Goal: Information Seeking & Learning: Learn about a topic

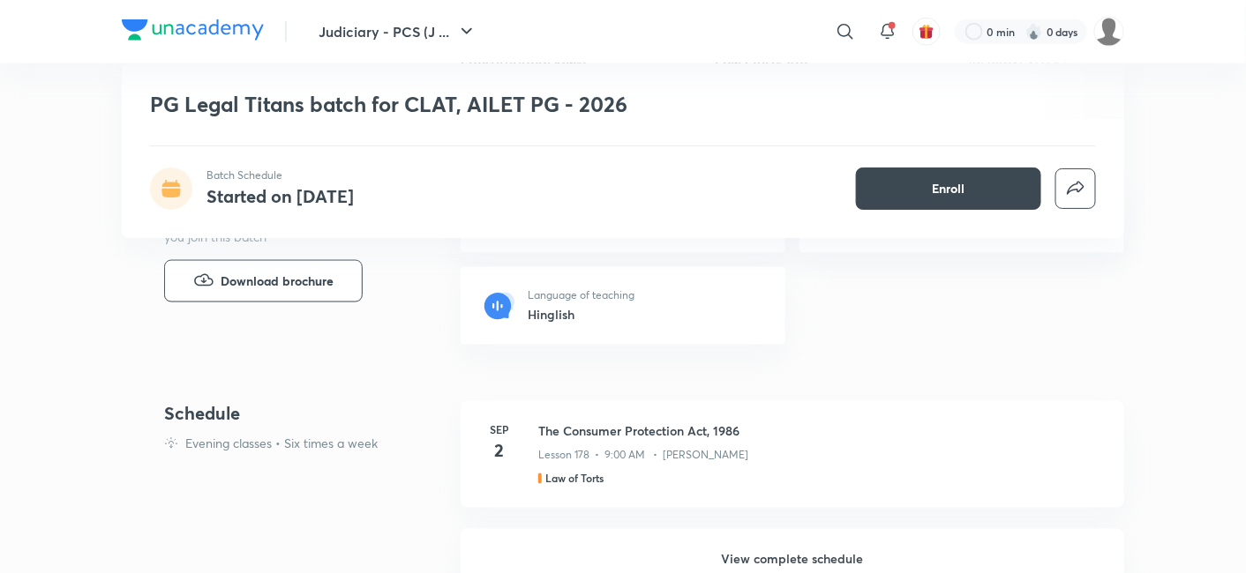
scroll to position [783, 0]
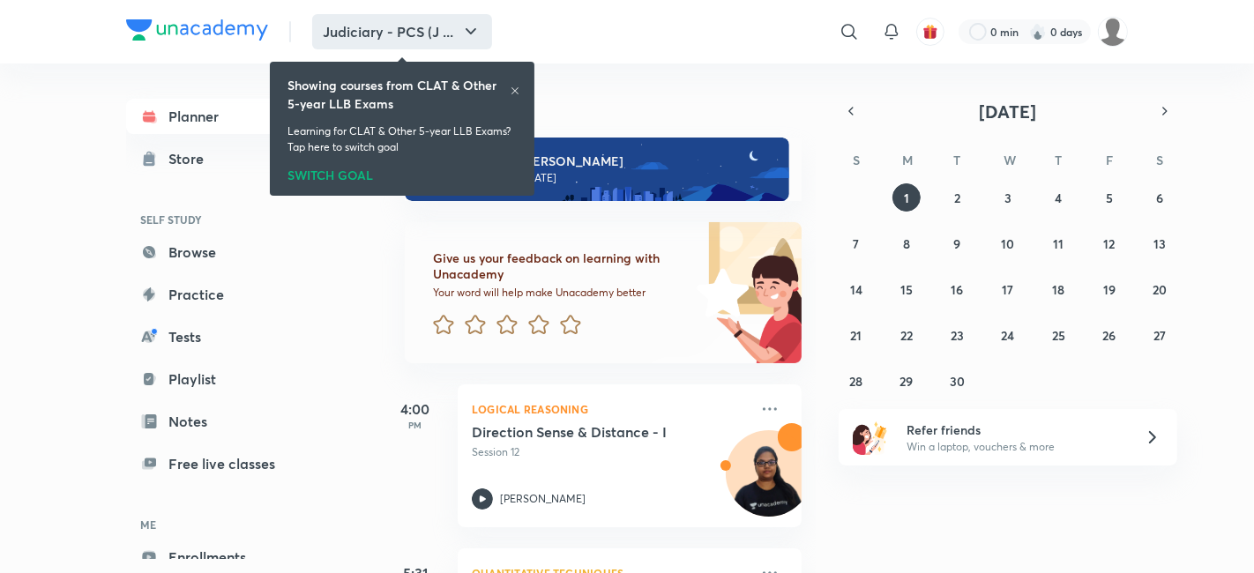
click at [363, 34] on button "Judiciary - PCS (J ..." at bounding box center [402, 31] width 180 height 35
click at [447, 34] on button "Judiciary - PCS (J ..." at bounding box center [402, 31] width 180 height 35
click at [506, 89] on h6 "Showing courses from CLAT & Other 5-year LLB Exams" at bounding box center [399, 94] width 222 height 37
click at [510, 89] on icon at bounding box center [515, 91] width 11 height 11
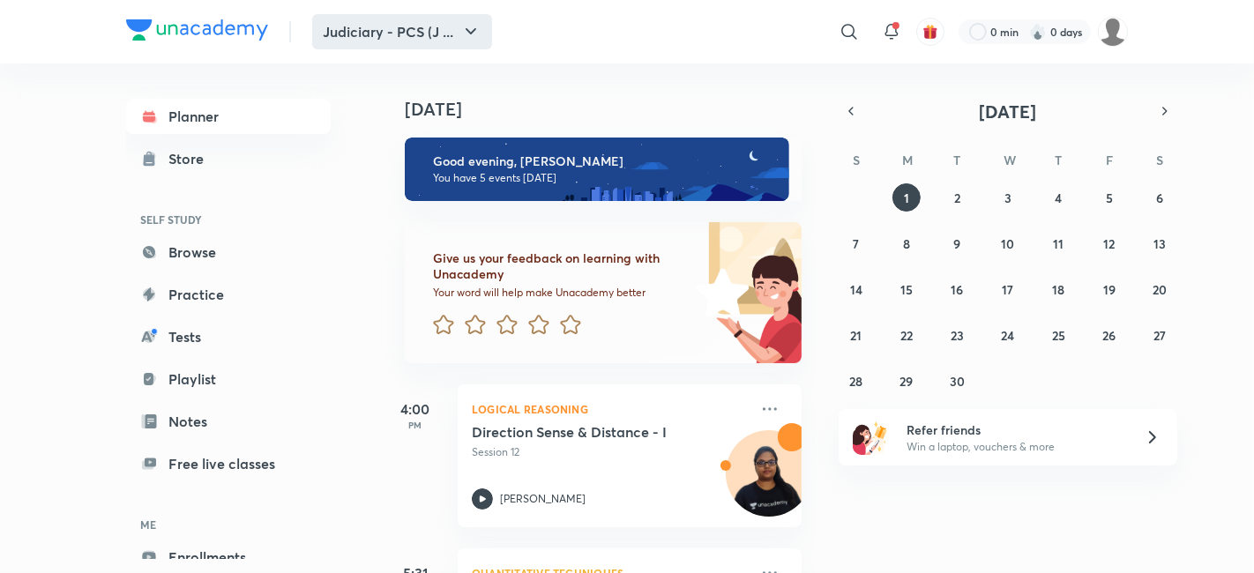
click at [459, 39] on button "Judiciary - PCS (J ..." at bounding box center [402, 31] width 180 height 35
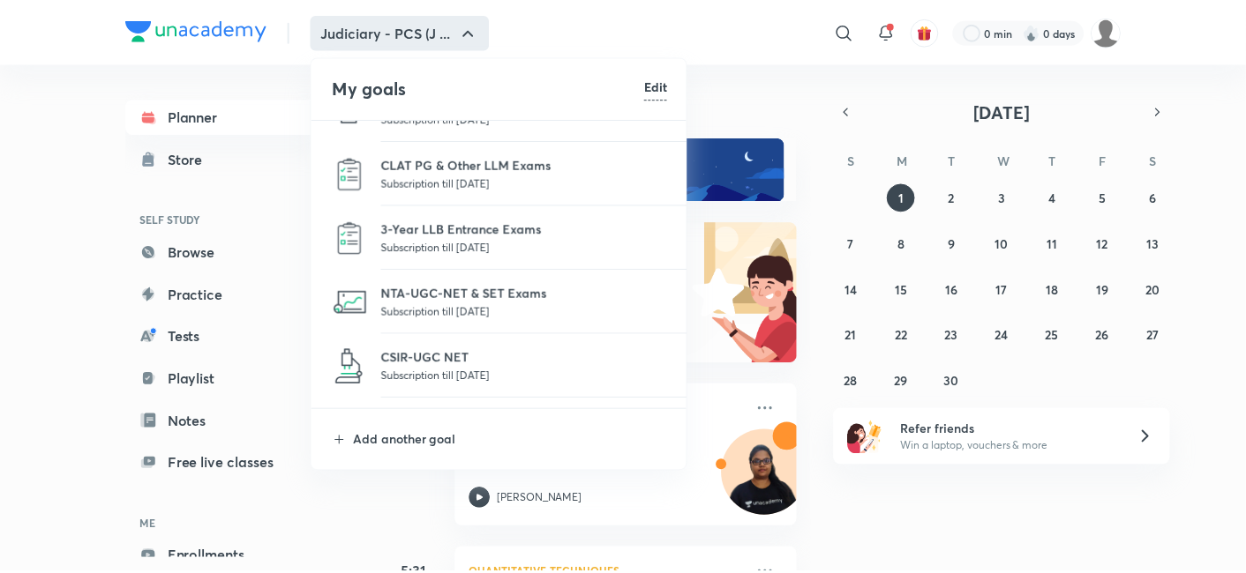
scroll to position [196, 0]
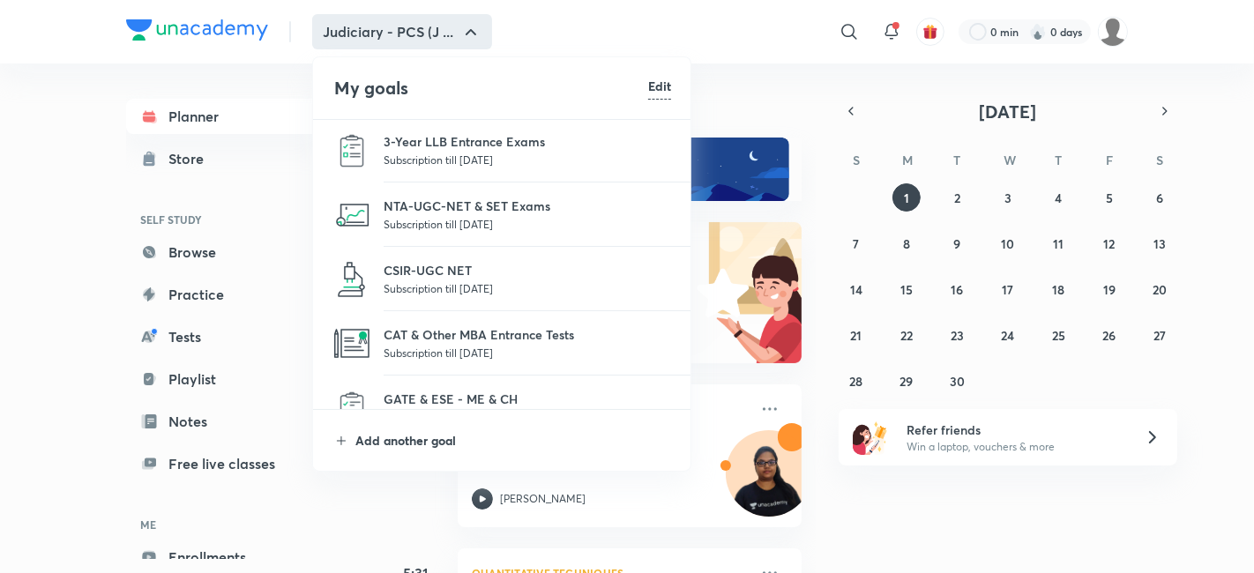
click at [388, 439] on p "Add another goal" at bounding box center [513, 440] width 316 height 19
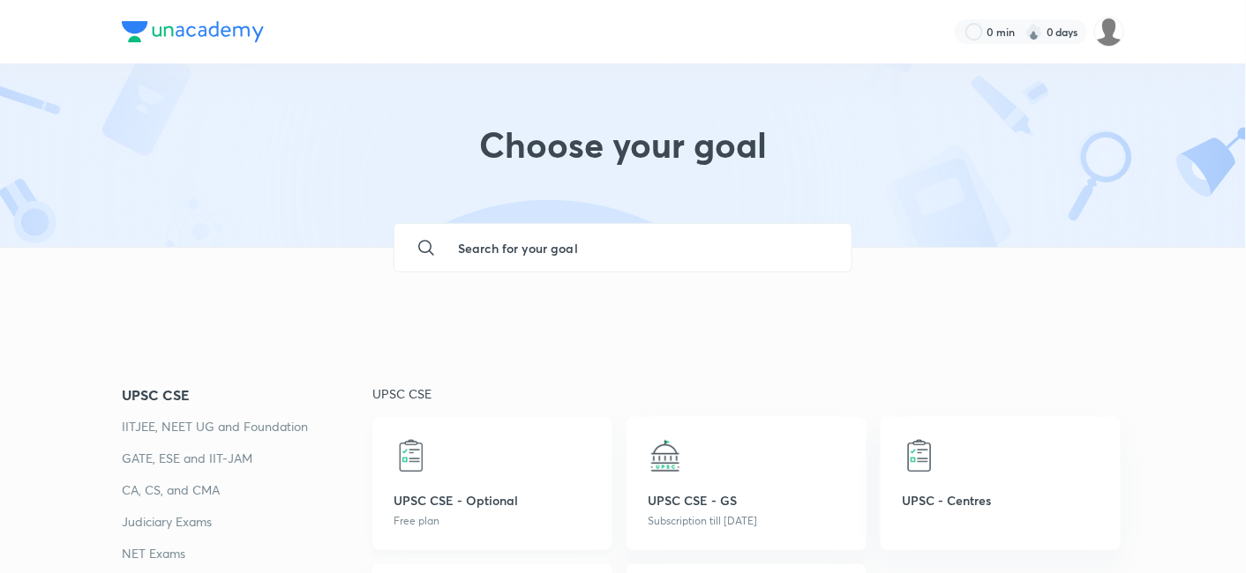
scroll to position [294, 0]
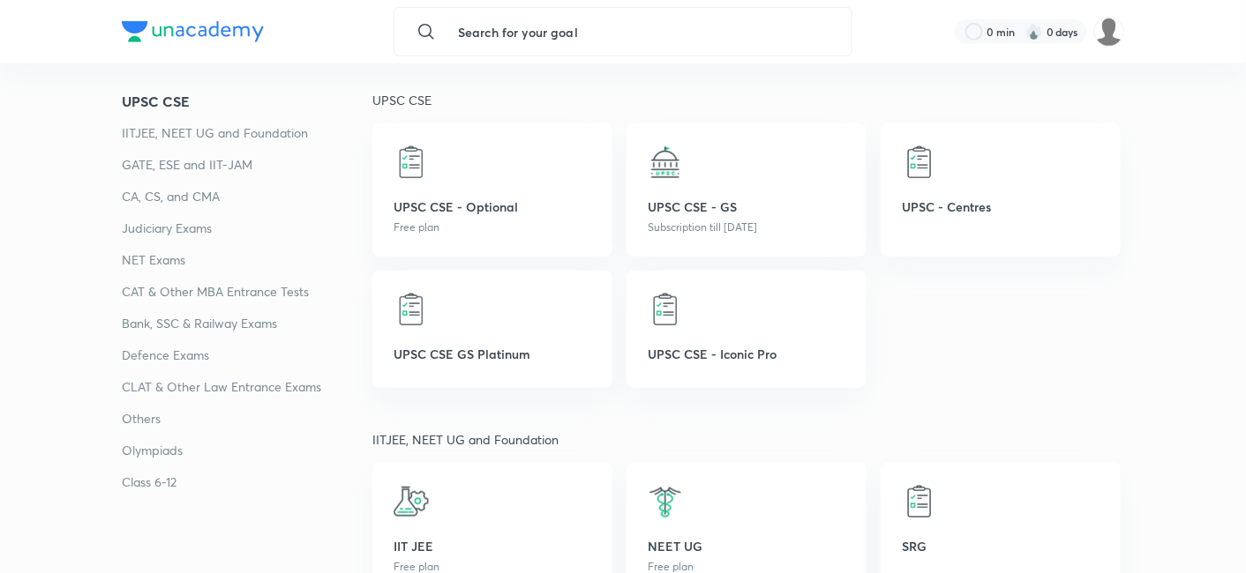
click at [186, 388] on p "CLAT & Other Law Entrance Exams" at bounding box center [247, 387] width 251 height 21
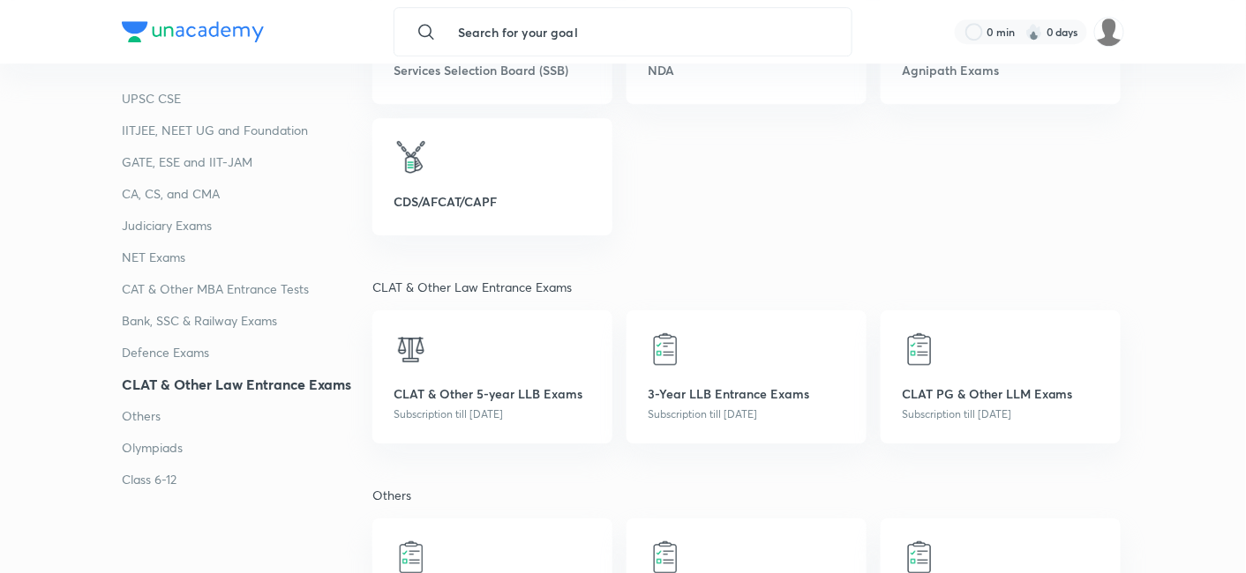
scroll to position [3867, 0]
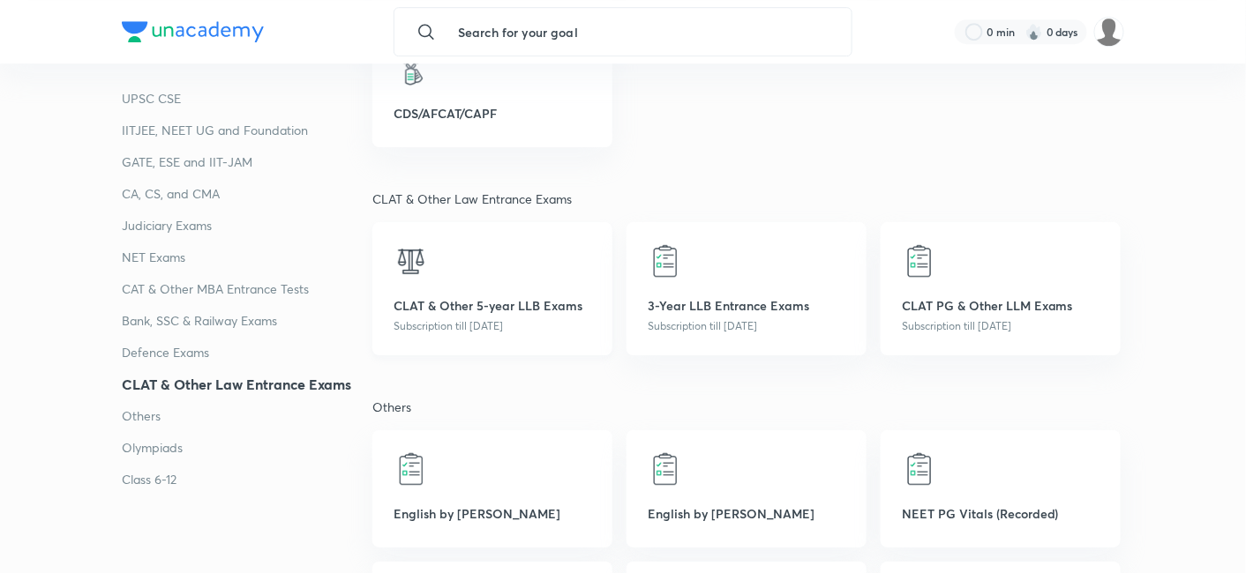
click at [486, 286] on div "CLAT & Other 5-year LLB Exams Subscription till 24 Jul 2026" at bounding box center [492, 288] width 240 height 133
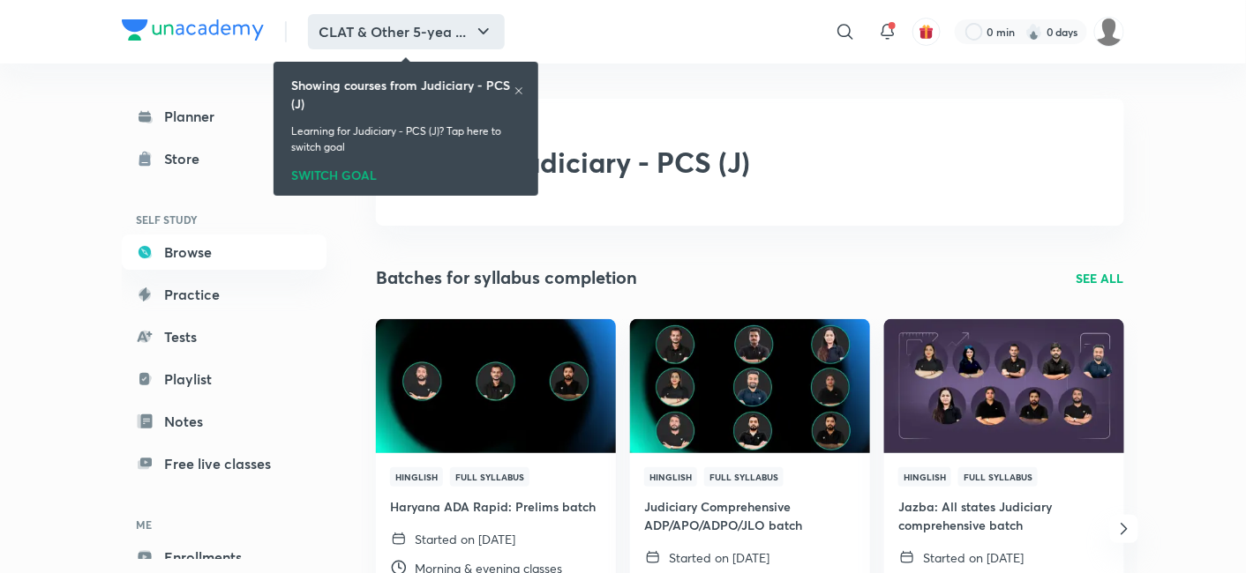
click at [456, 41] on button "CLAT & Other 5-yea ..." at bounding box center [406, 31] width 197 height 35
click at [521, 92] on icon at bounding box center [518, 91] width 11 height 11
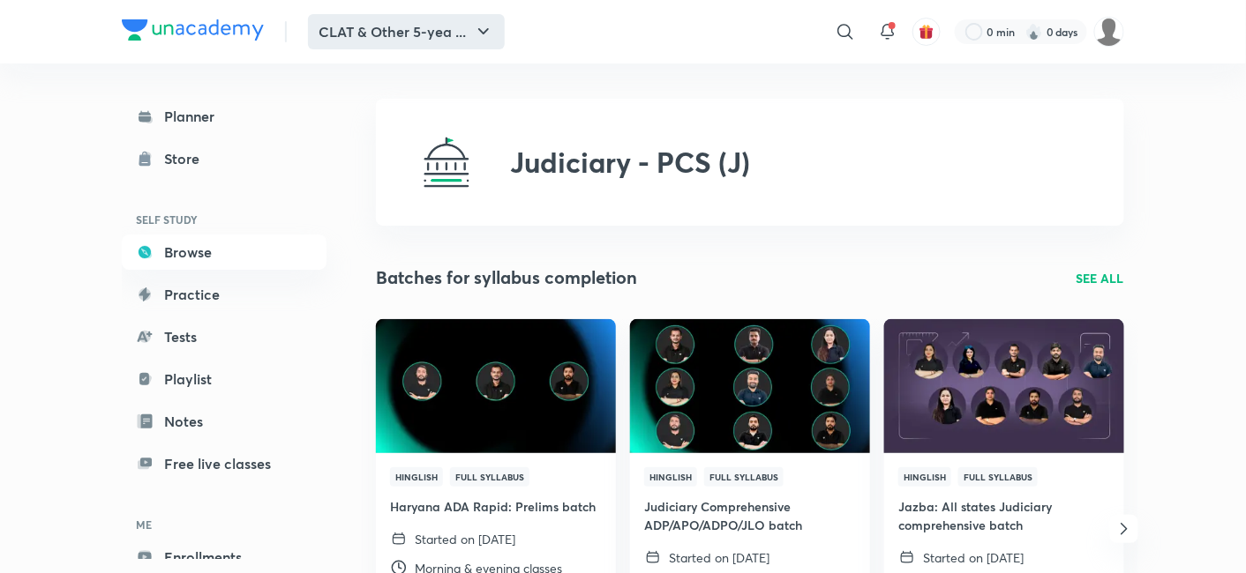
click at [473, 39] on icon "button" at bounding box center [483, 31] width 21 height 21
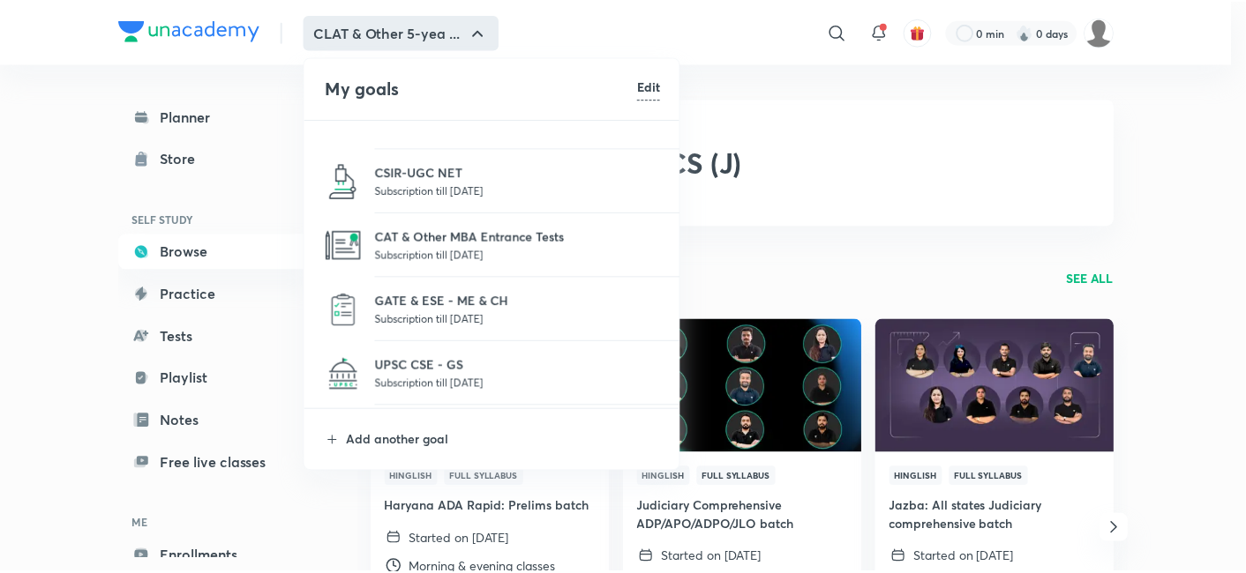
scroll to position [587, 0]
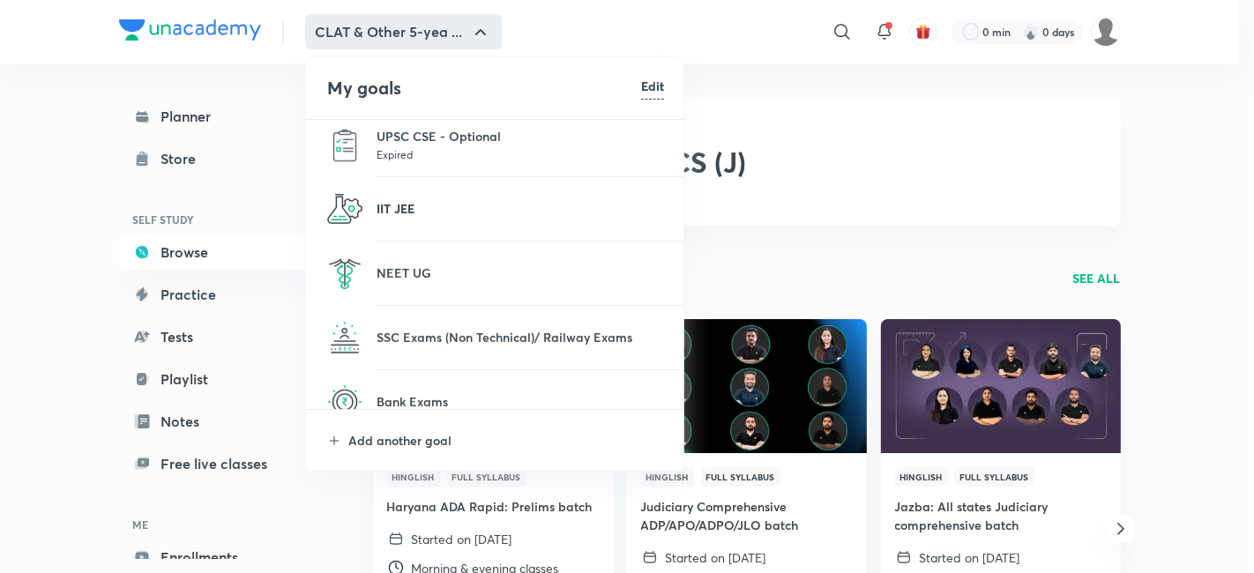
click at [428, 209] on p "IIT JEE" at bounding box center [521, 208] width 288 height 19
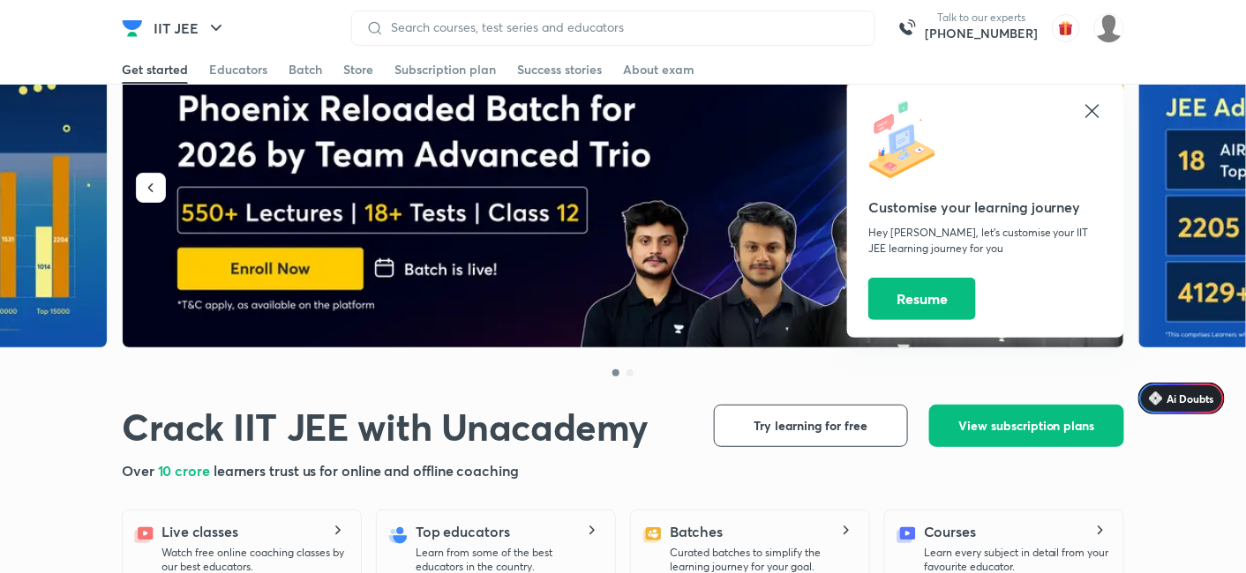
scroll to position [98, 0]
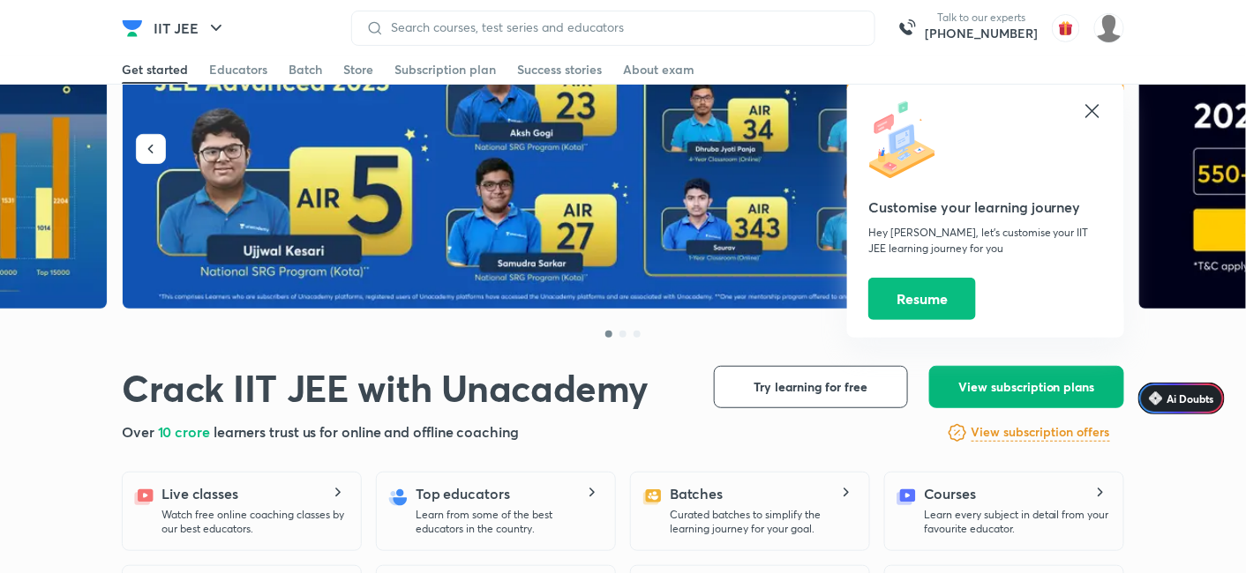
click at [976, 397] on button "View subscription plans" at bounding box center [1026, 387] width 195 height 42
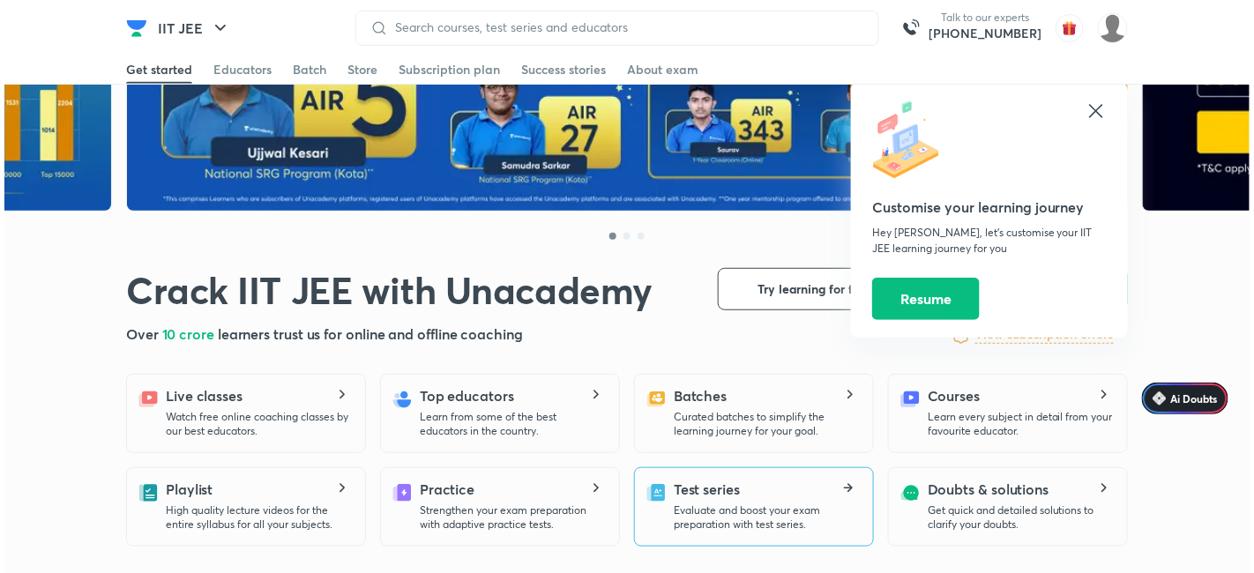
scroll to position [294, 0]
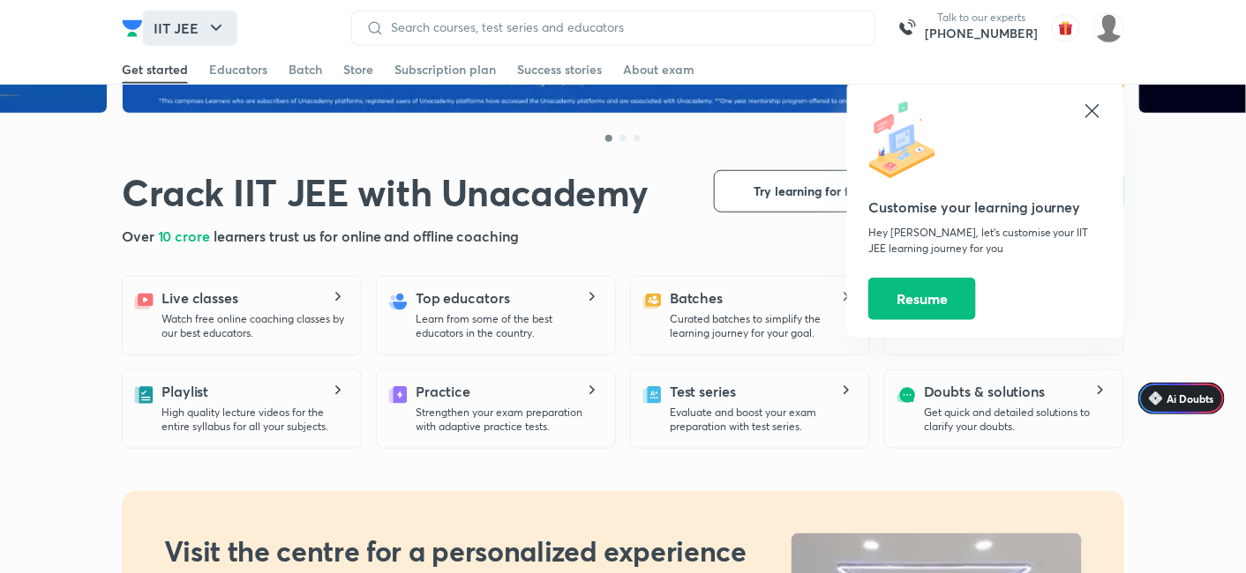
click at [221, 35] on icon "button" at bounding box center [216, 28] width 21 height 21
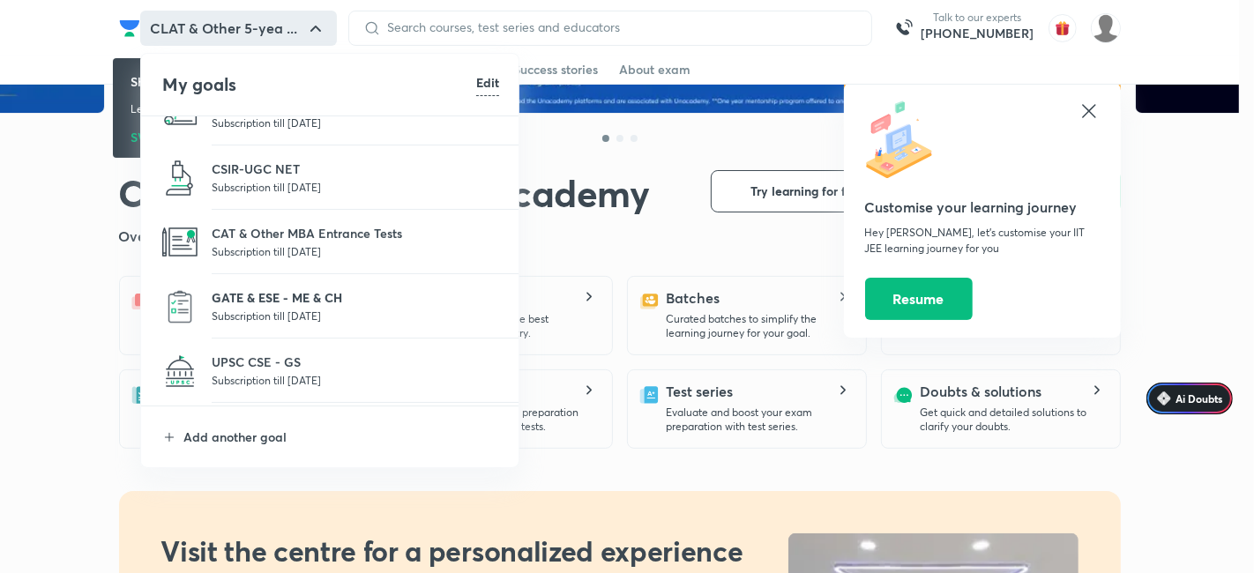
click at [328, 295] on p "GATE & ESE - ME & CH" at bounding box center [356, 297] width 288 height 19
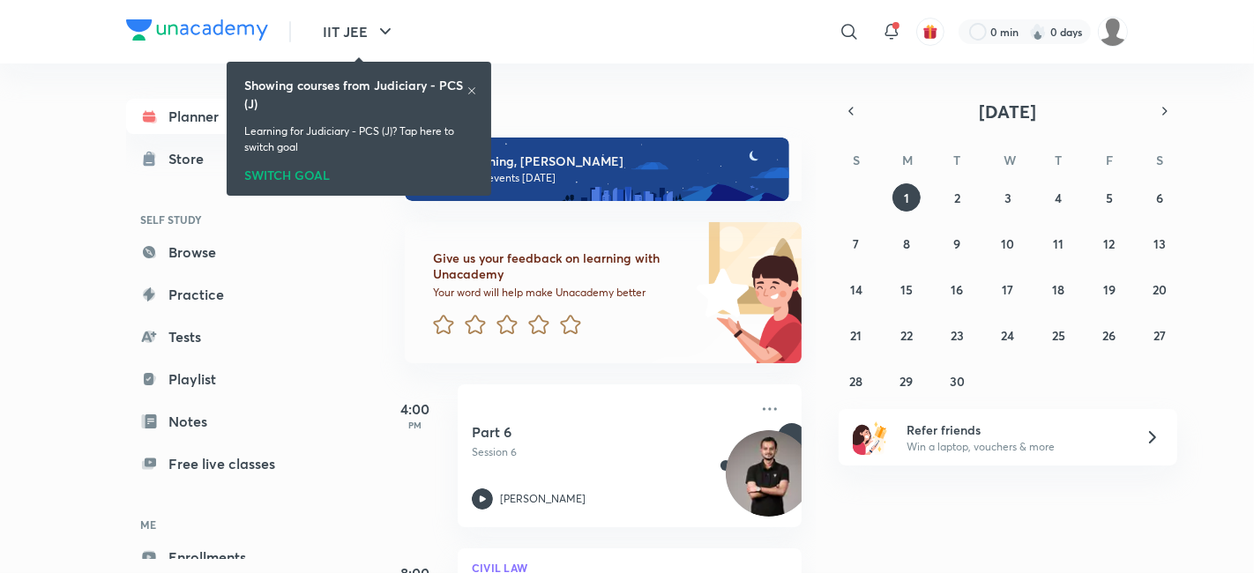
click at [196, 36] on img at bounding box center [197, 29] width 142 height 21
click at [467, 86] on icon at bounding box center [472, 91] width 11 height 11
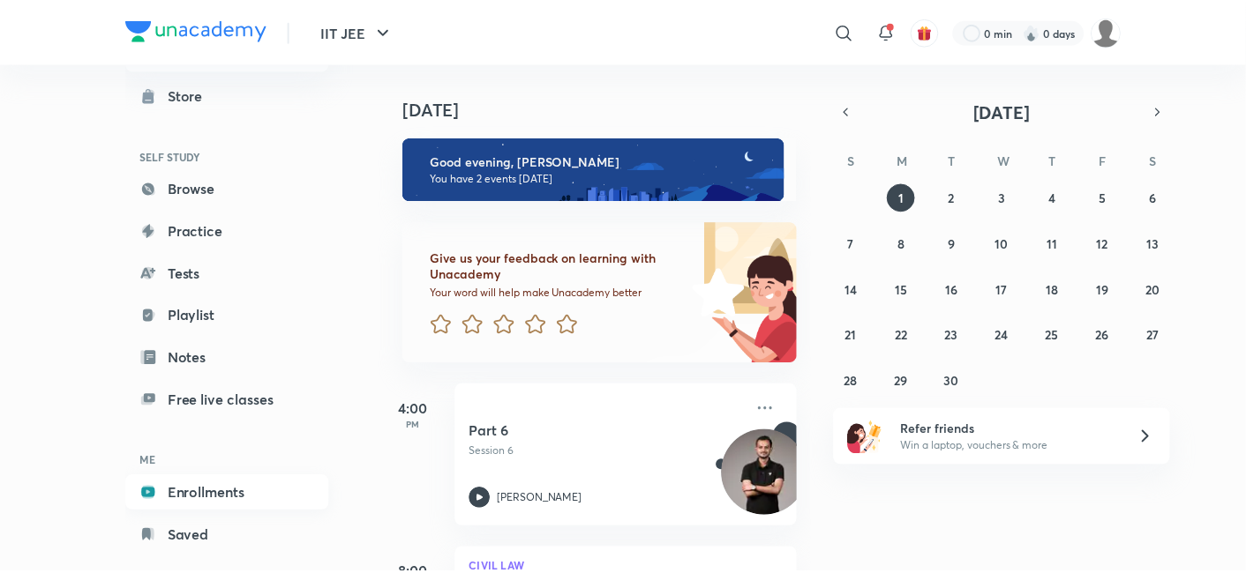
scroll to position [93, 0]
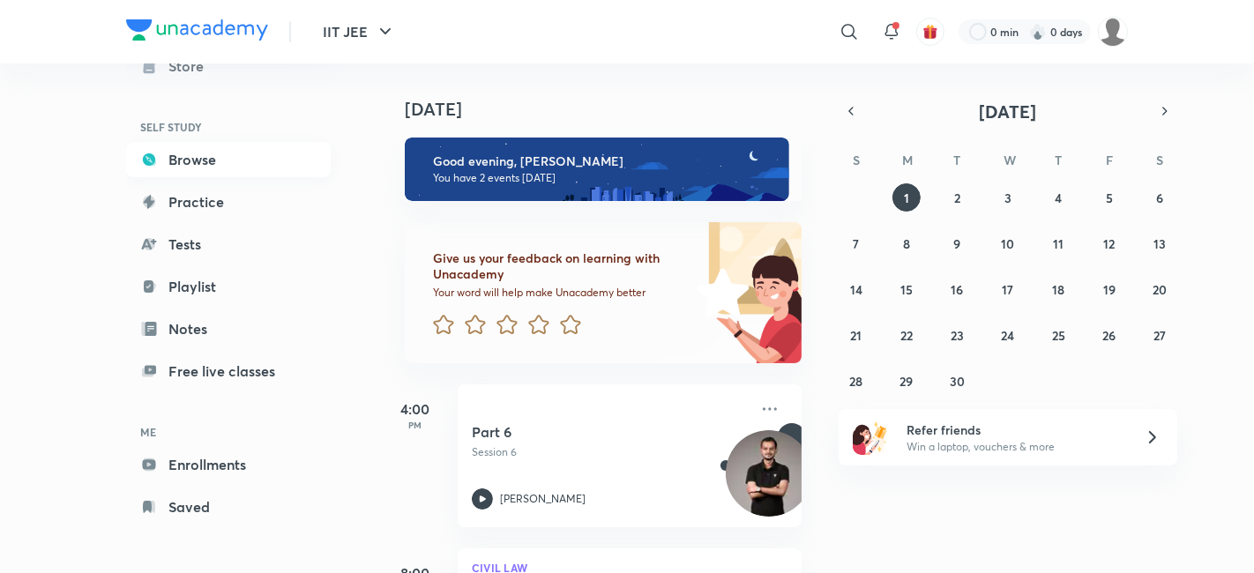
click at [212, 143] on link "Browse" at bounding box center [228, 159] width 205 height 35
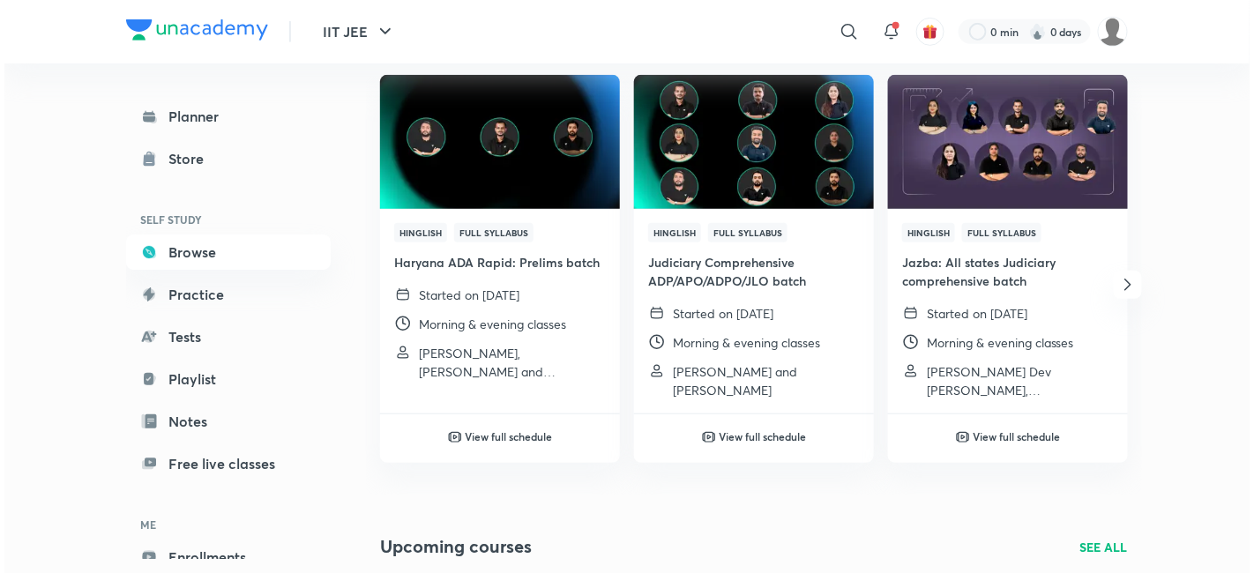
scroll to position [490, 0]
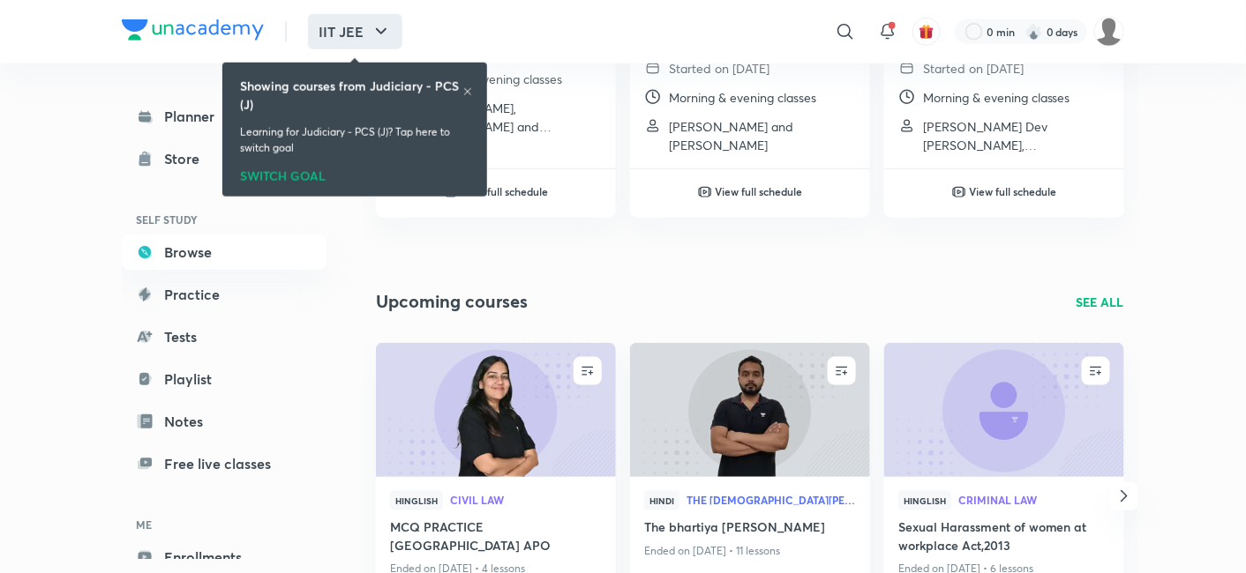
click at [330, 34] on button "IIT JEE" at bounding box center [355, 31] width 94 height 35
click at [462, 92] on icon at bounding box center [467, 91] width 11 height 11
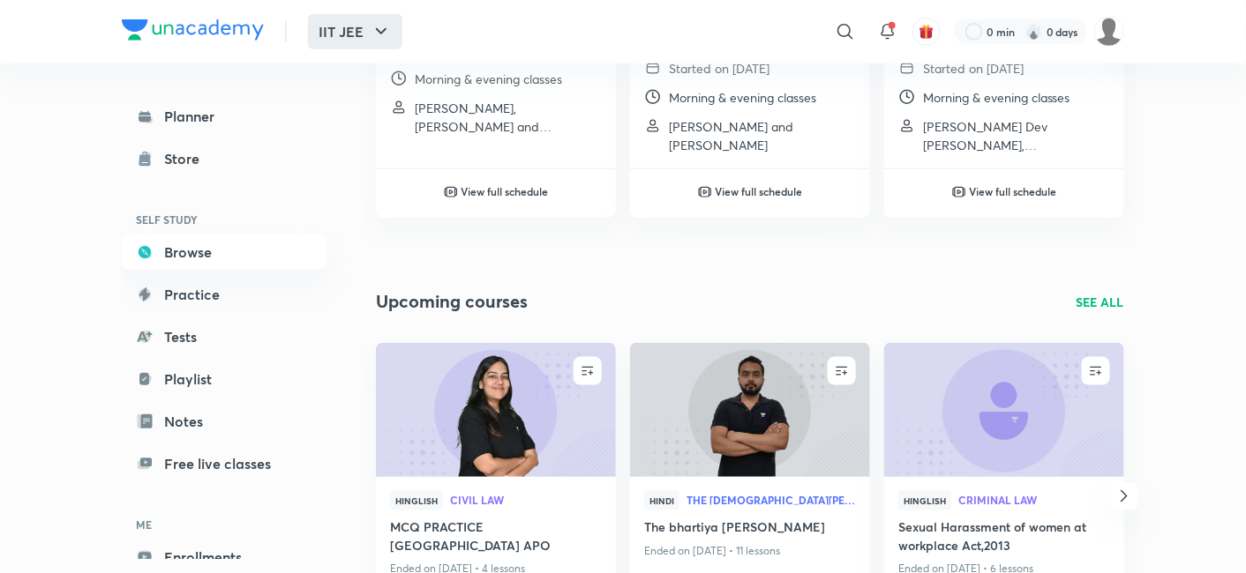
click at [371, 17] on button "IIT JEE" at bounding box center [355, 31] width 94 height 35
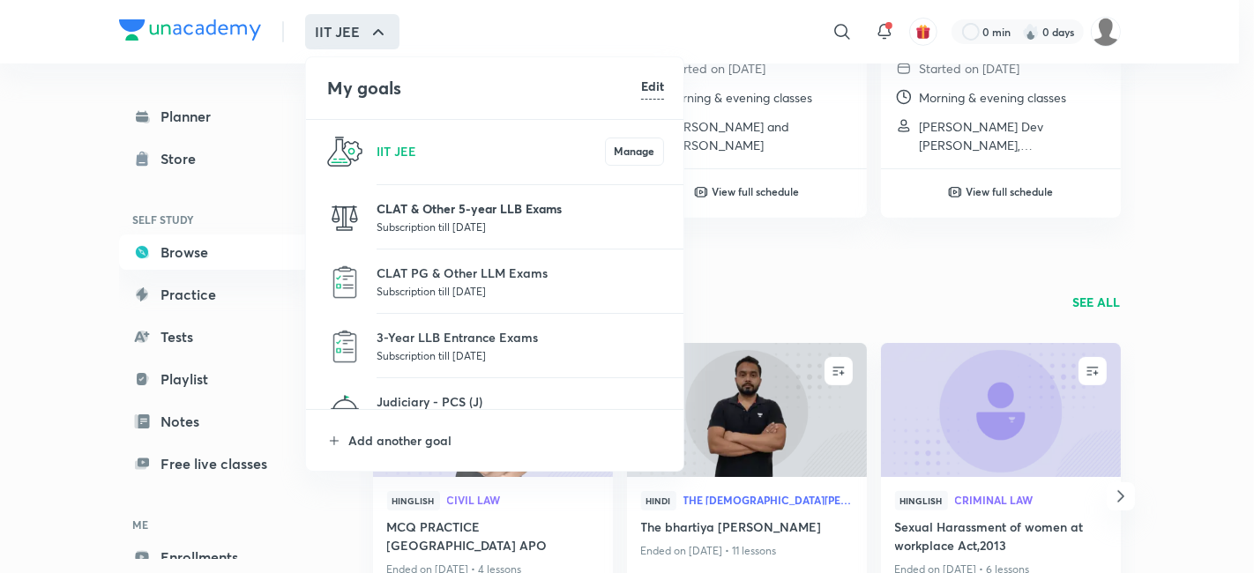
click at [426, 203] on p "CLAT & Other 5-year LLB Exams" at bounding box center [521, 208] width 288 height 19
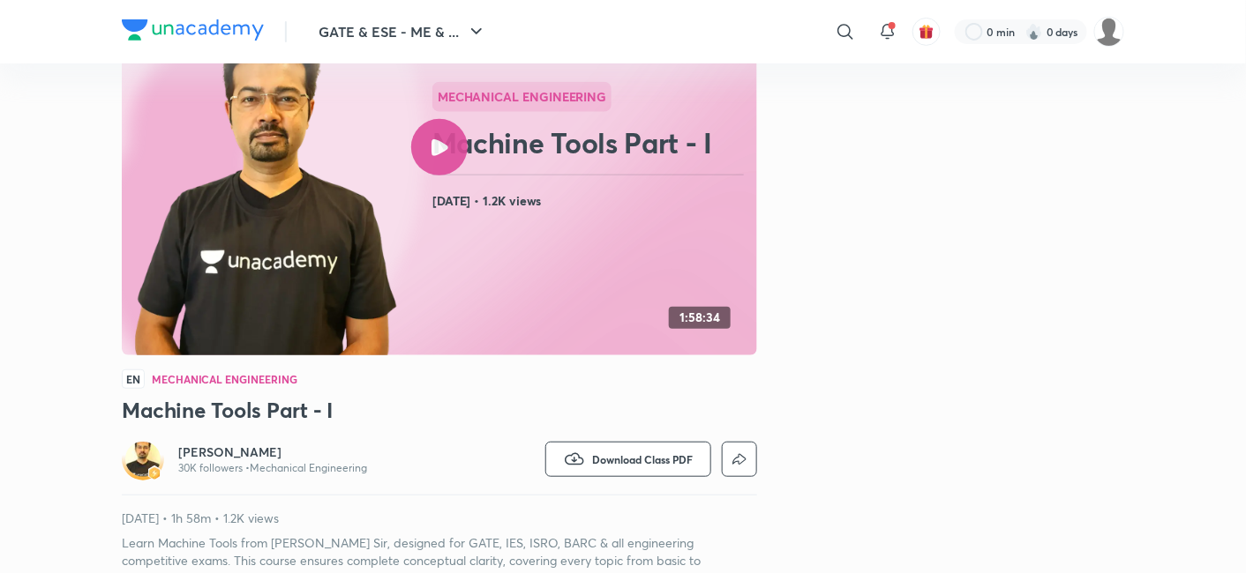
scroll to position [180, 0]
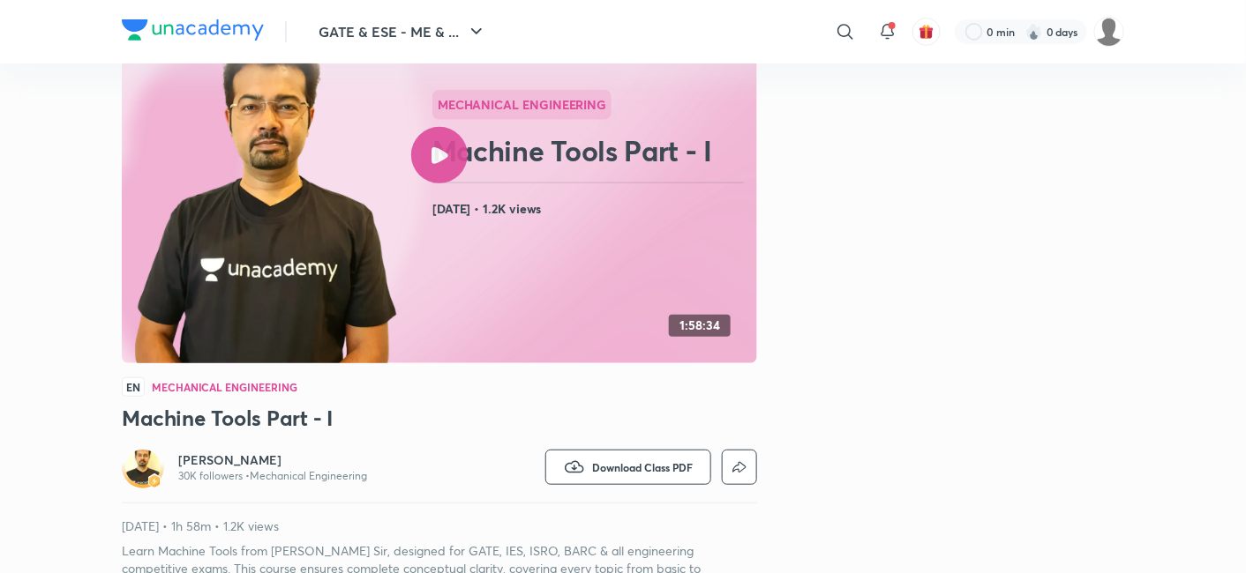
click at [226, 454] on h6 "[PERSON_NAME]" at bounding box center [272, 461] width 189 height 18
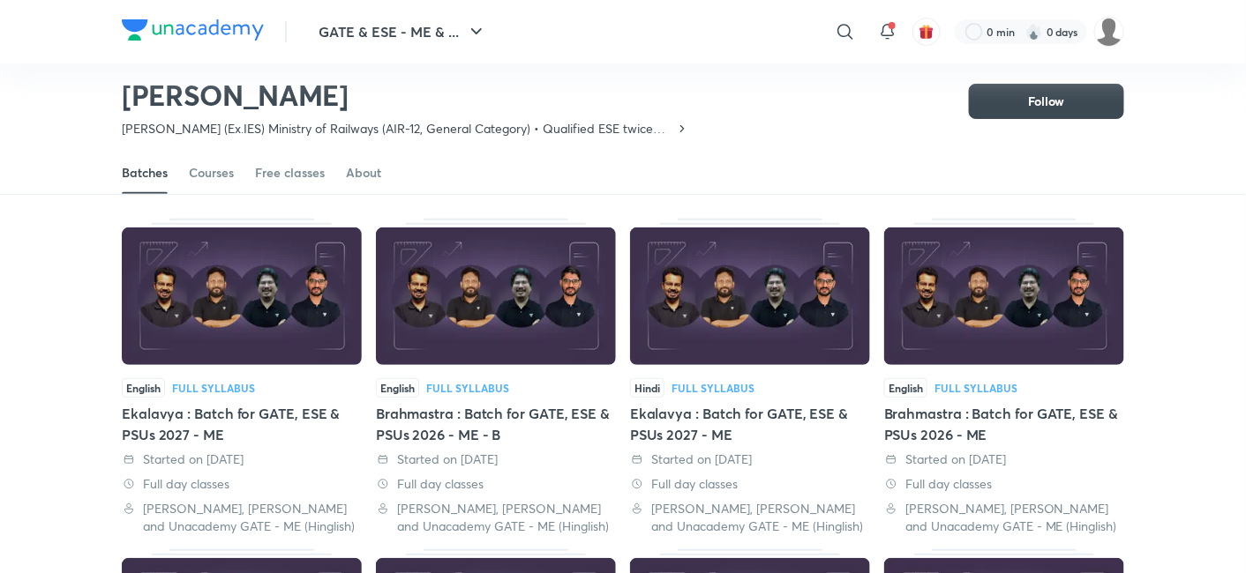
scroll to position [83, 0]
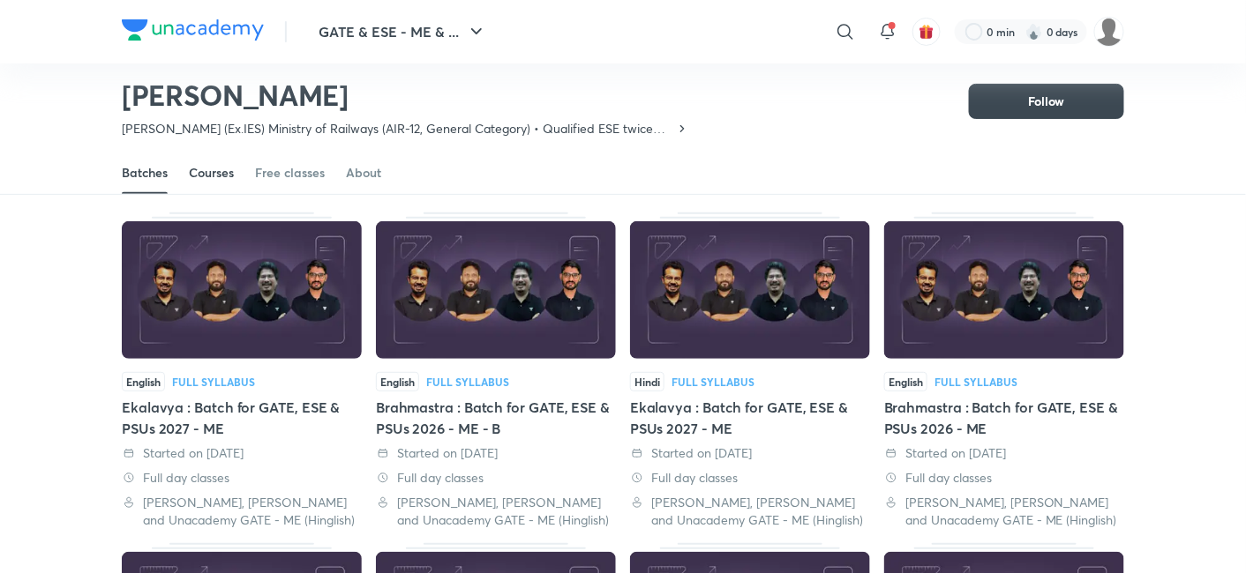
click at [217, 178] on div "Courses" at bounding box center [211, 173] width 45 height 18
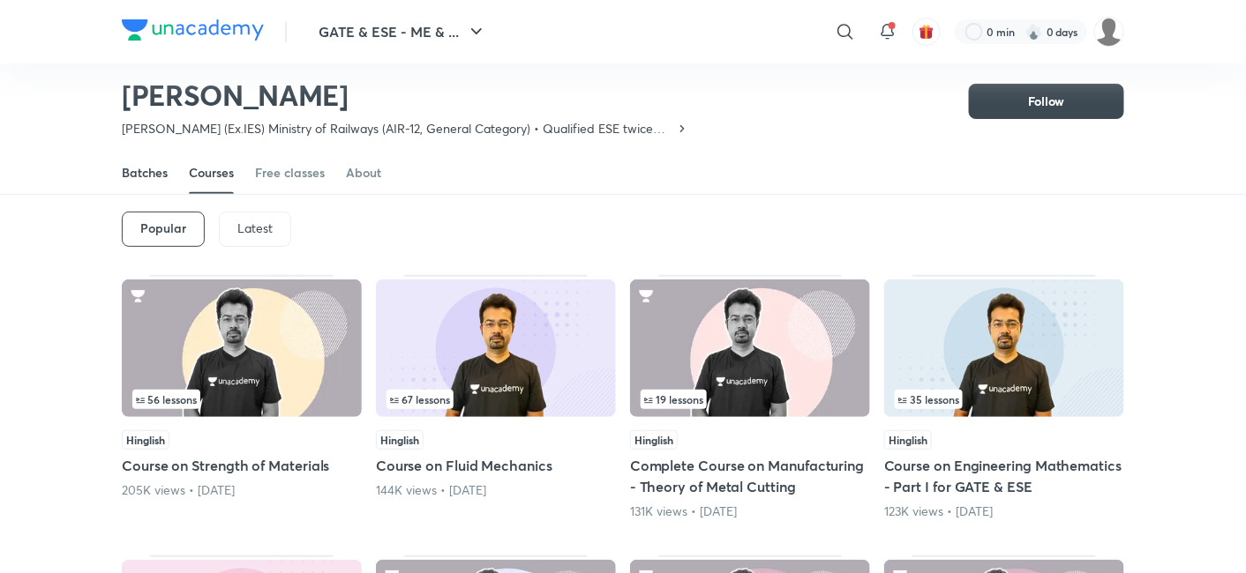
click at [151, 172] on div "Batches" at bounding box center [145, 173] width 46 height 18
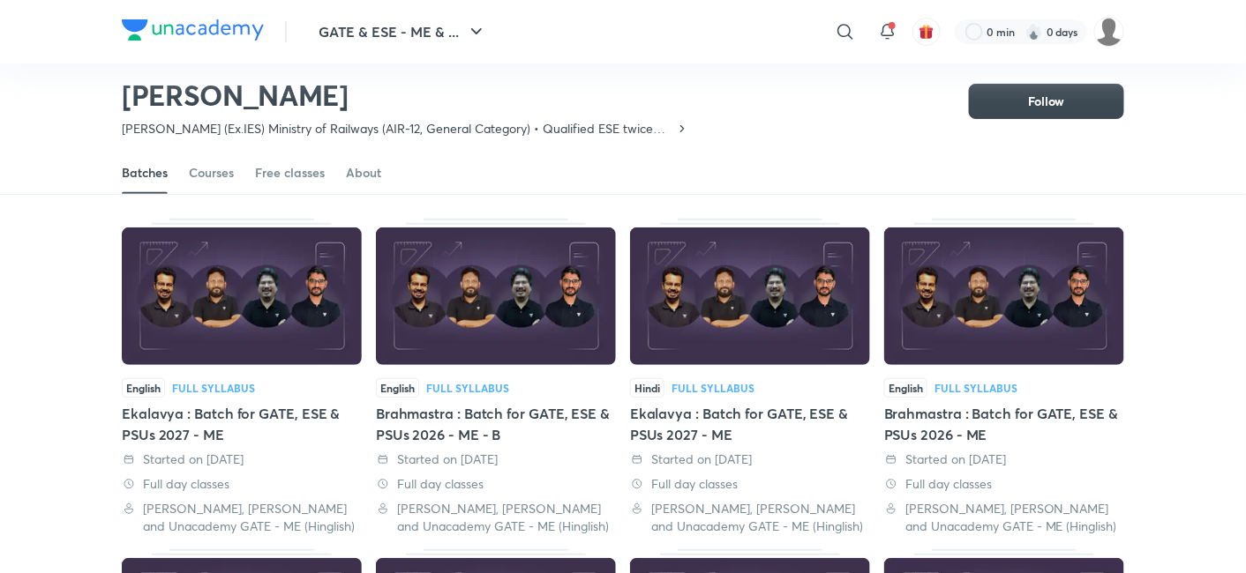
click at [501, 363] on img at bounding box center [496, 297] width 240 height 138
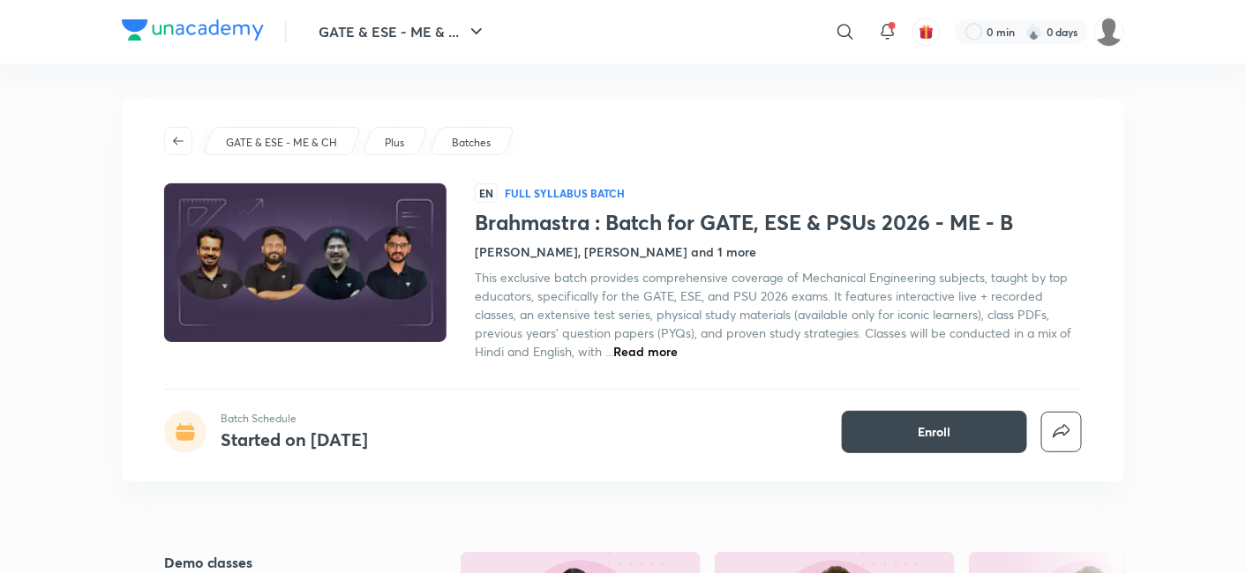
scroll to position [204, 0]
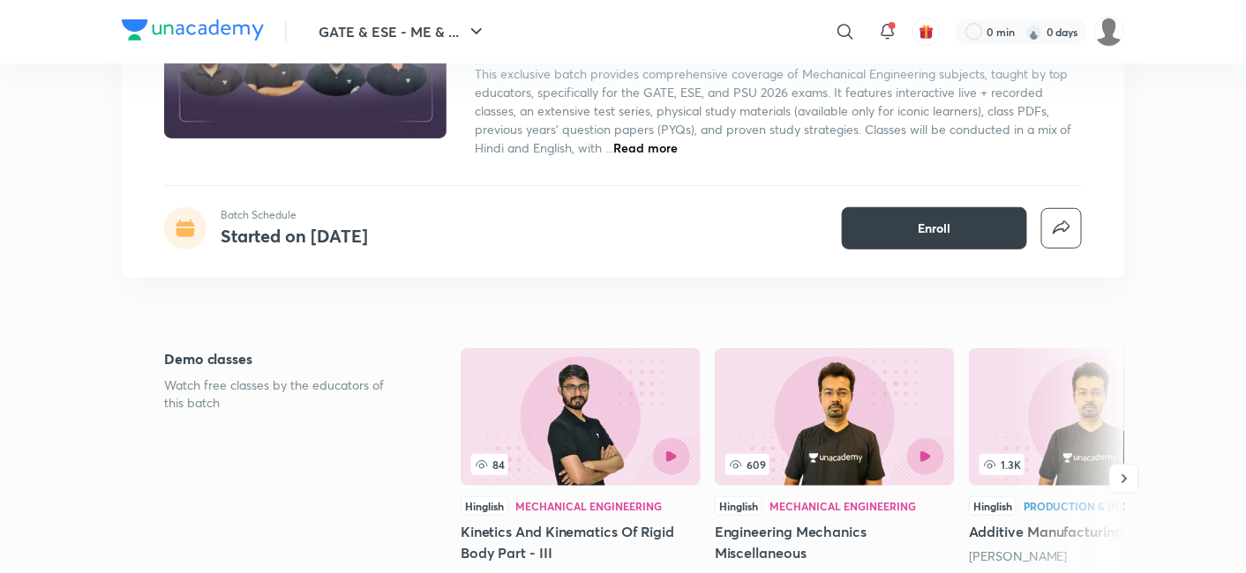
click at [971, 232] on button "Enroll" at bounding box center [934, 228] width 185 height 42
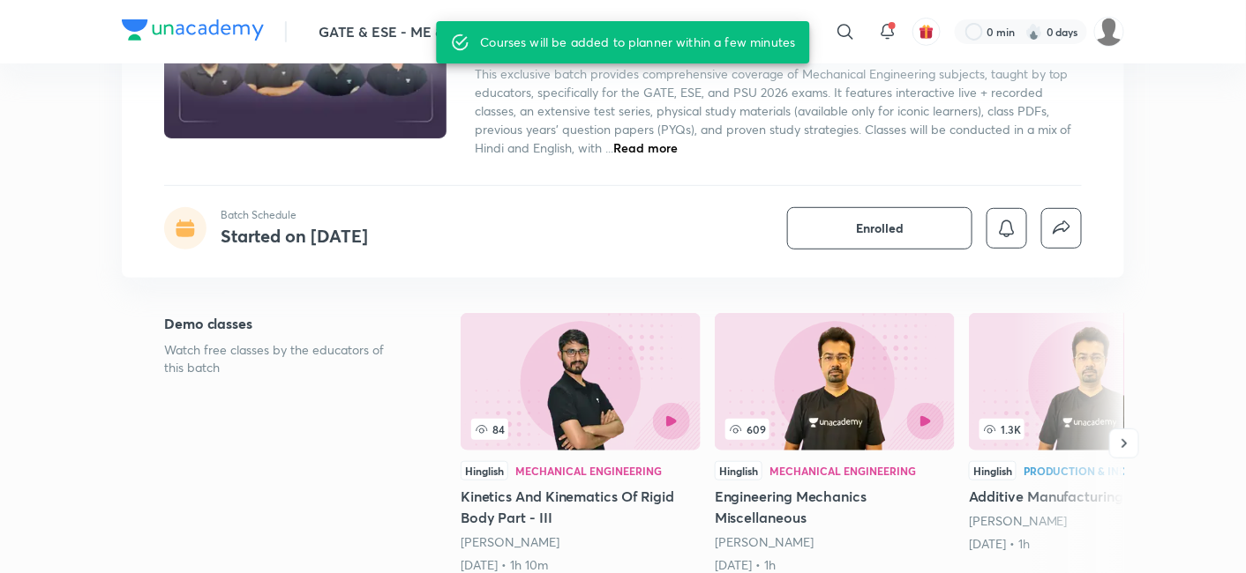
click at [839, 461] on div "Hinglish Mechanical Engineering" at bounding box center [834, 470] width 240 height 19
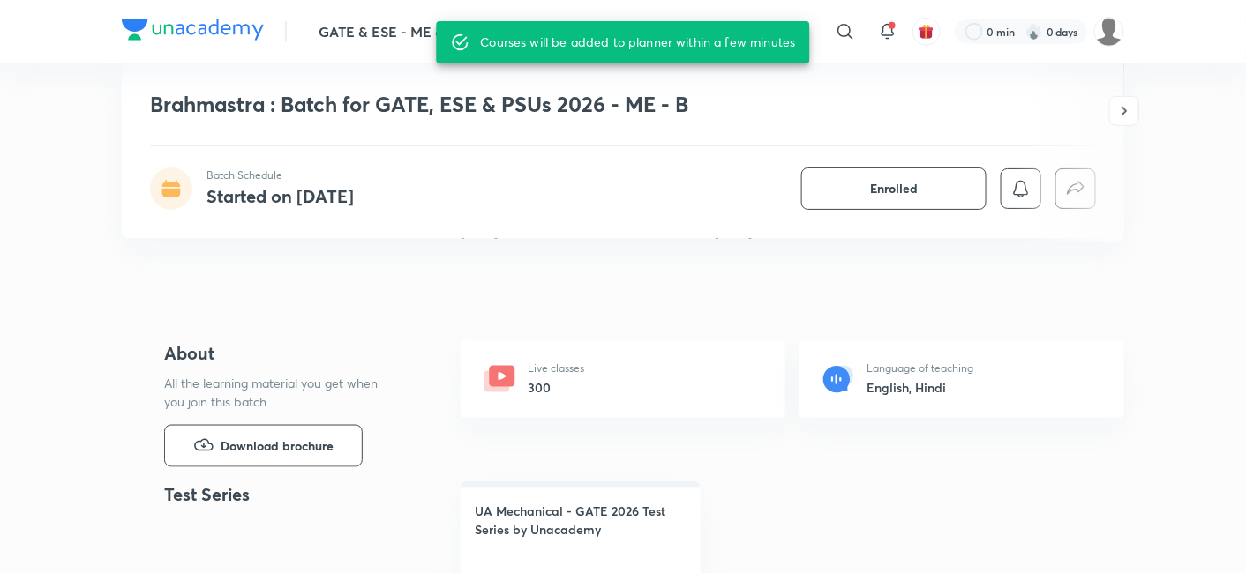
scroll to position [117, 0]
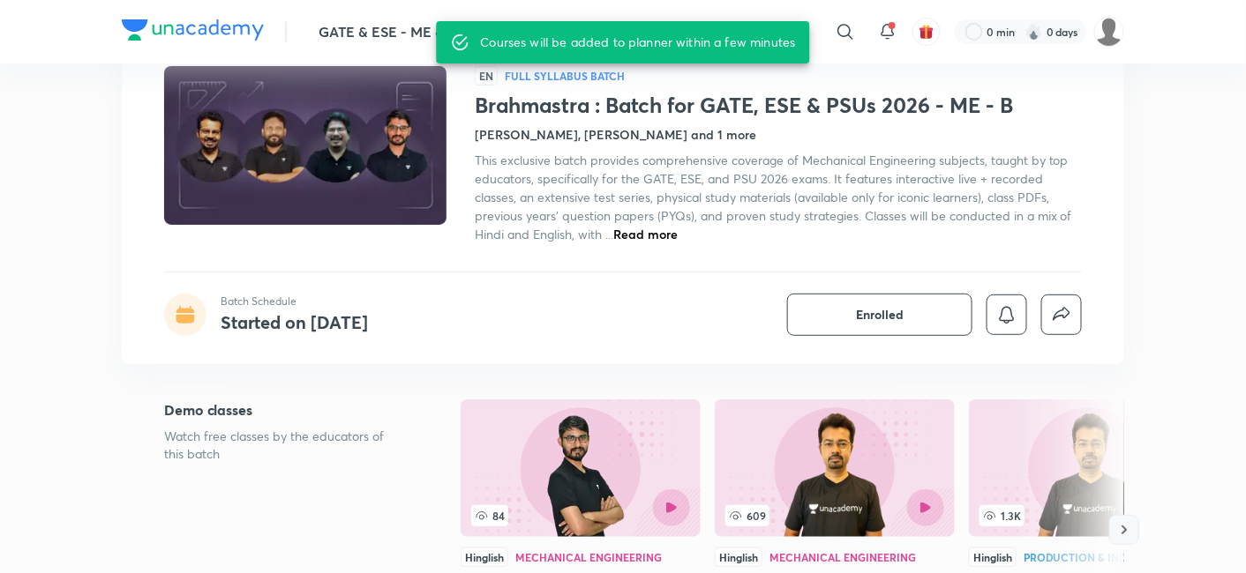
click at [1132, 523] on icon "button" at bounding box center [1124, 530] width 18 height 18
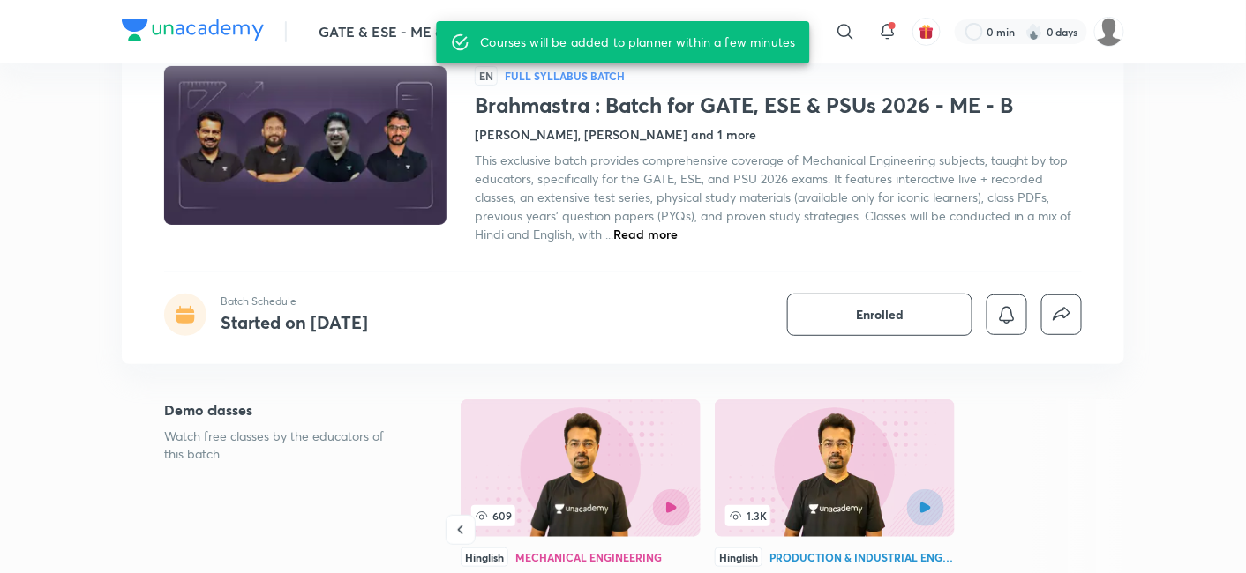
click at [853, 510] on div at bounding box center [888, 508] width 109 height 37
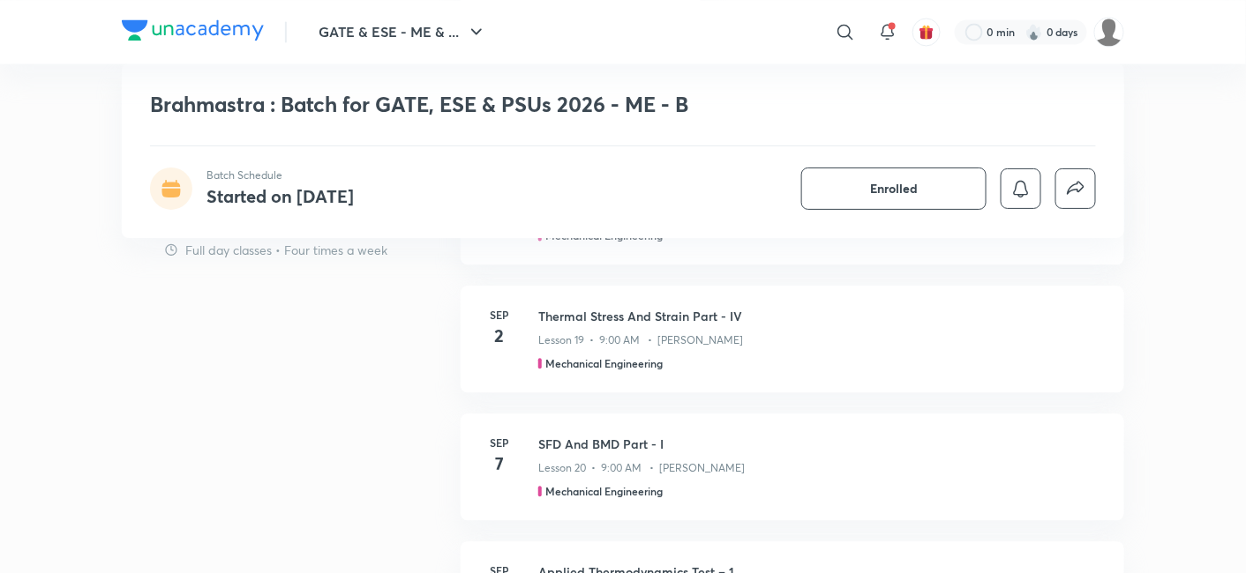
scroll to position [1060, 0]
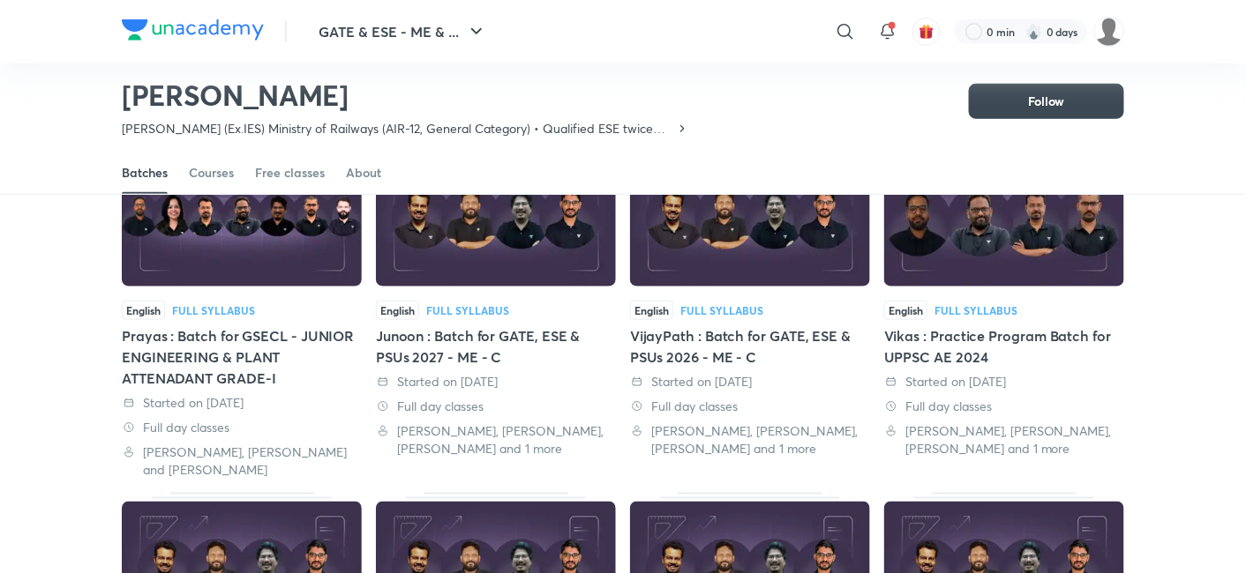
scroll to position [484, 0]
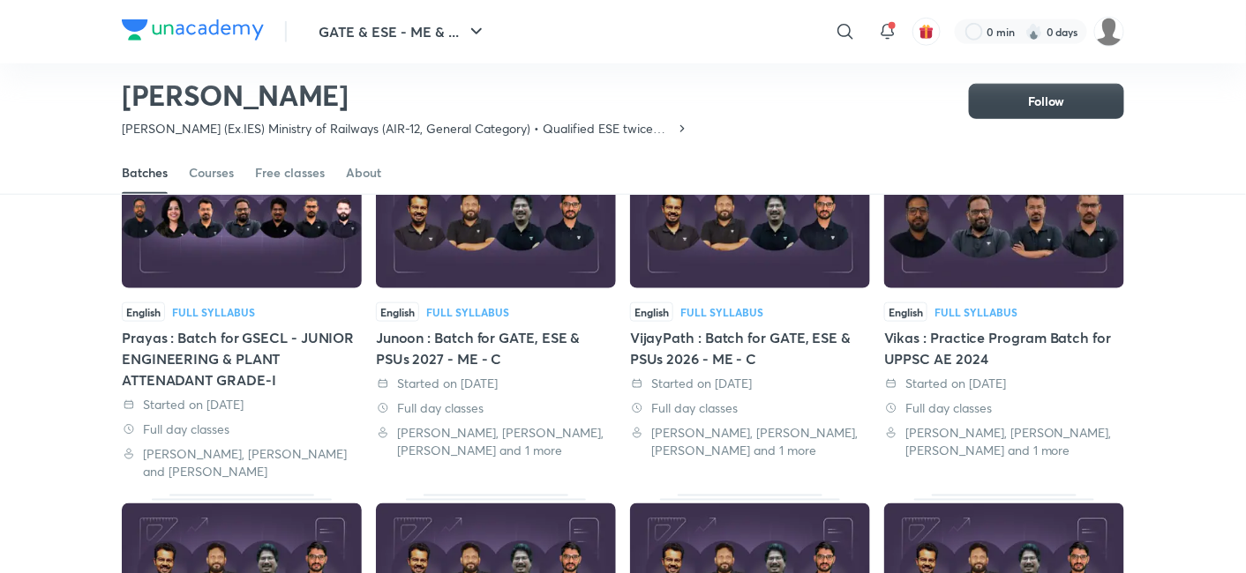
click at [272, 258] on img at bounding box center [242, 220] width 240 height 138
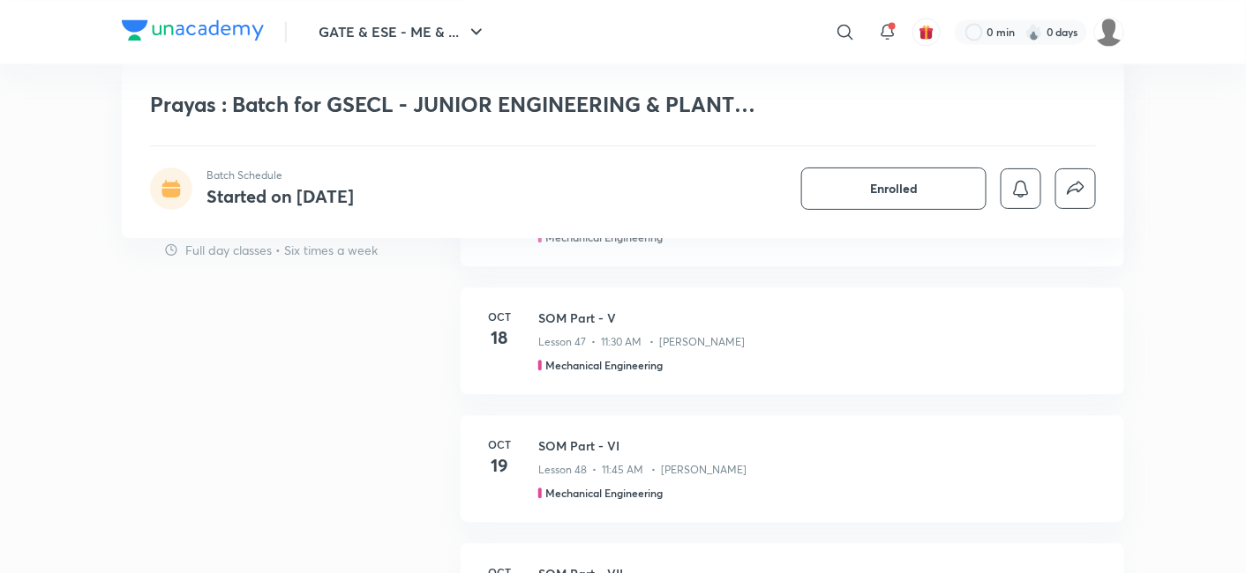
scroll to position [1201, 0]
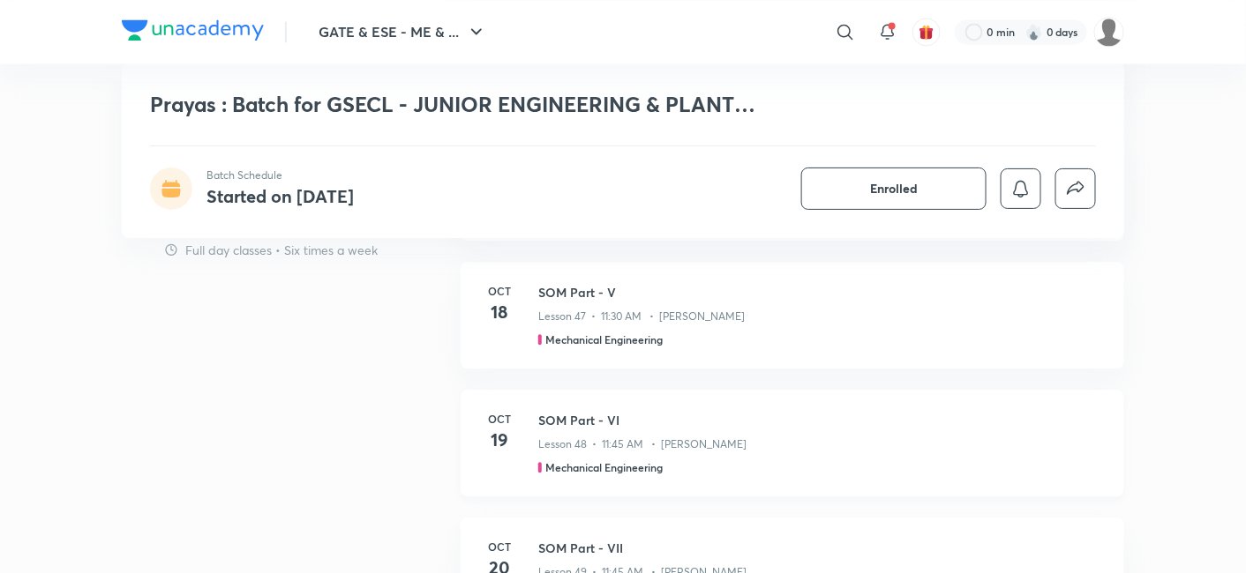
click at [579, 423] on h3 "SOM Part - VI" at bounding box center [820, 420] width 565 height 19
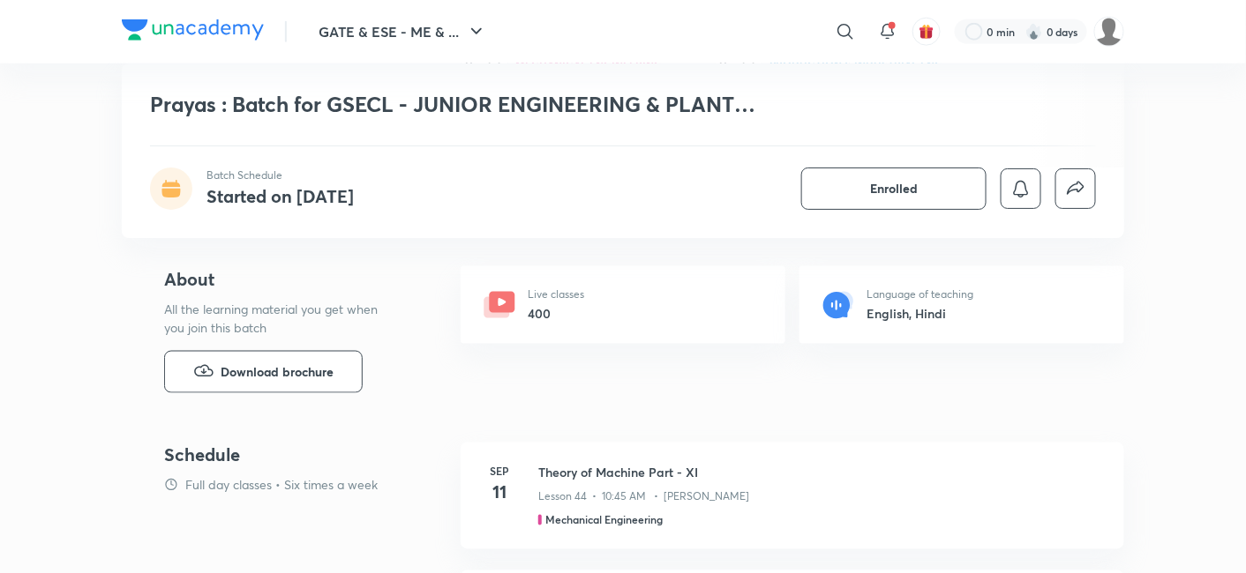
scroll to position [1493, 0]
